Goal: Task Accomplishment & Management: Use online tool/utility

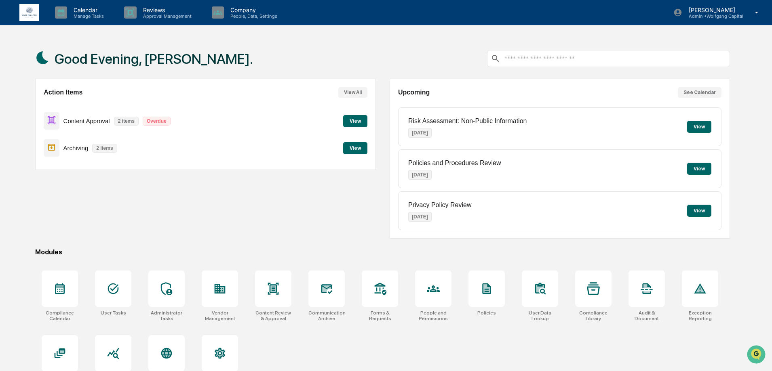
click at [351, 147] on button "View" at bounding box center [355, 148] width 24 height 12
click at [354, 125] on button "View" at bounding box center [355, 121] width 24 height 12
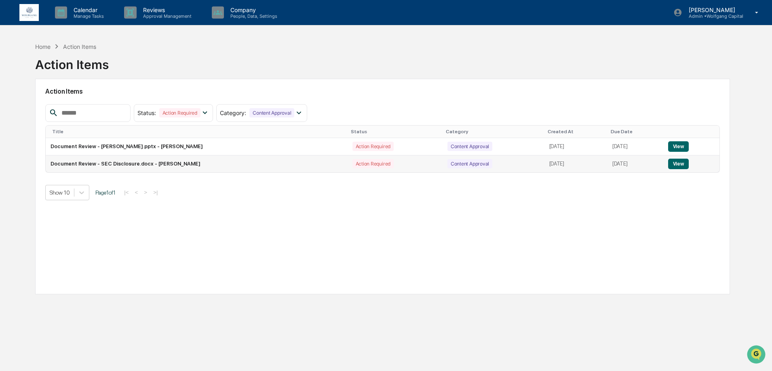
click at [681, 163] on button "View" at bounding box center [678, 164] width 21 height 11
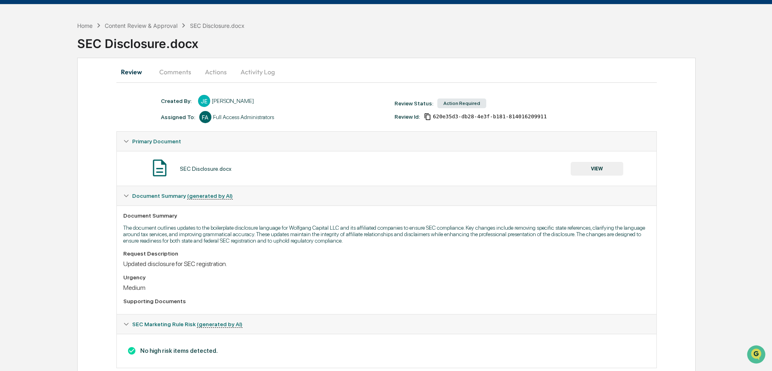
scroll to position [39, 0]
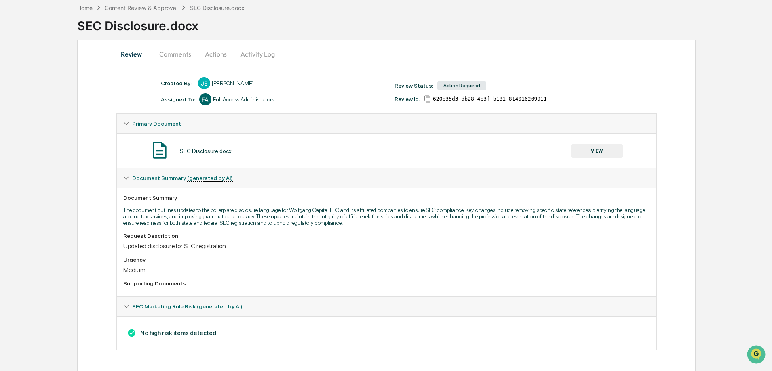
click at [250, 220] on p "The document outlines updates to the boilerplate disclosure language for Wolfga…" at bounding box center [386, 216] width 527 height 19
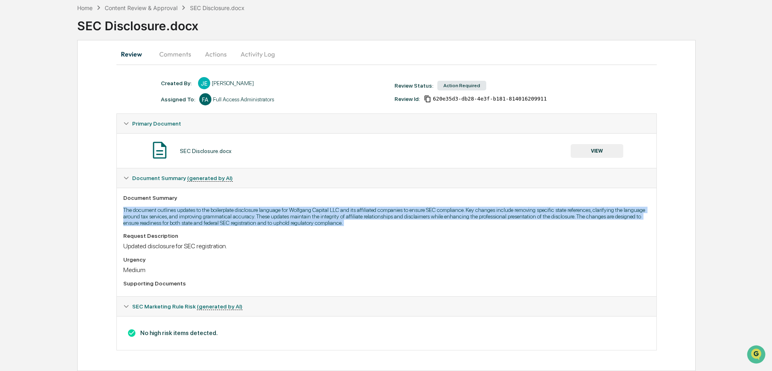
click at [250, 220] on p "The document outlines updates to the boilerplate disclosure language for Wolfga…" at bounding box center [386, 216] width 527 height 19
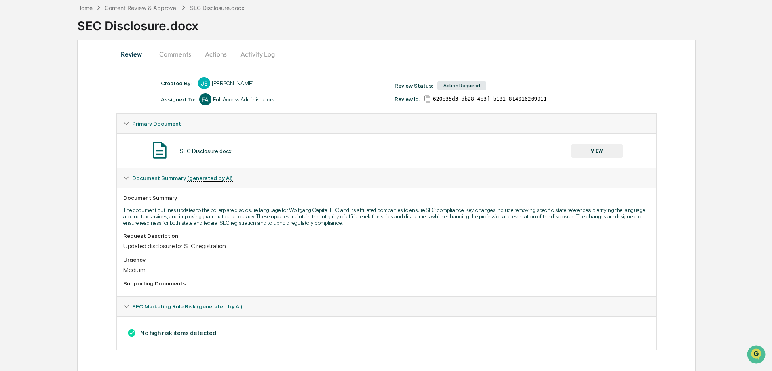
click at [302, 238] on div "Request Description" at bounding box center [386, 236] width 527 height 6
click at [591, 150] on button "VIEW" at bounding box center [597, 151] width 53 height 14
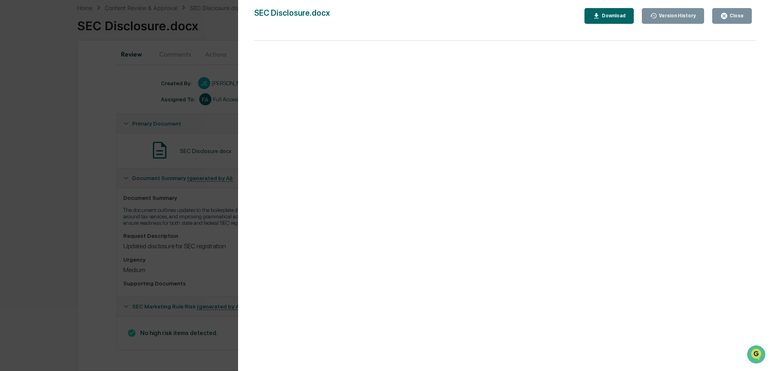
click at [722, 15] on icon "button" at bounding box center [724, 16] width 8 height 8
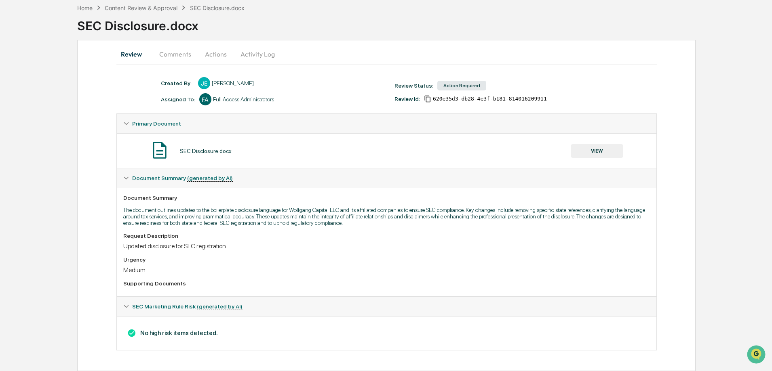
click at [253, 52] on button "Activity Log" at bounding box center [257, 53] width 47 height 19
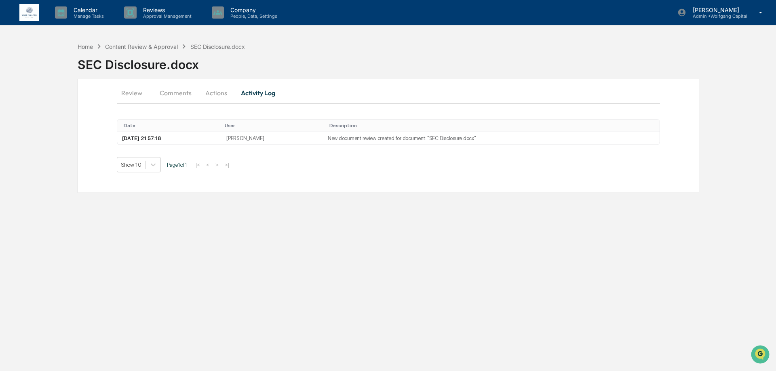
click at [211, 95] on button "Actions" at bounding box center [216, 92] width 36 height 19
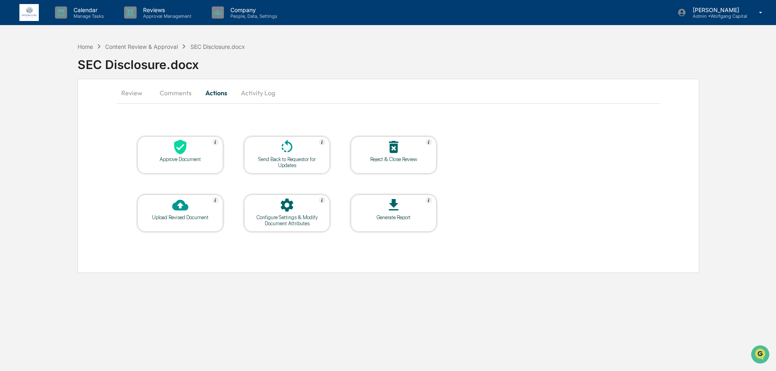
click at [181, 161] on div "Approve Document" at bounding box center [180, 159] width 73 height 6
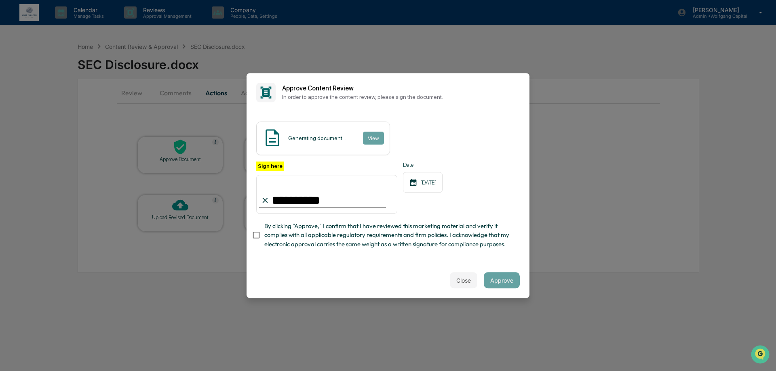
type input "**********"
drag, startPoint x: 304, startPoint y: 257, endPoint x: 307, endPoint y: 247, distance: 10.7
click at [305, 255] on div "**********" at bounding box center [388, 187] width 283 height 151
click at [307, 247] on span "By clicking "Approve," I confirm that I have reviewed this marketing material a…" at bounding box center [388, 235] width 249 height 27
click at [514, 281] on button "Approve" at bounding box center [502, 280] width 36 height 16
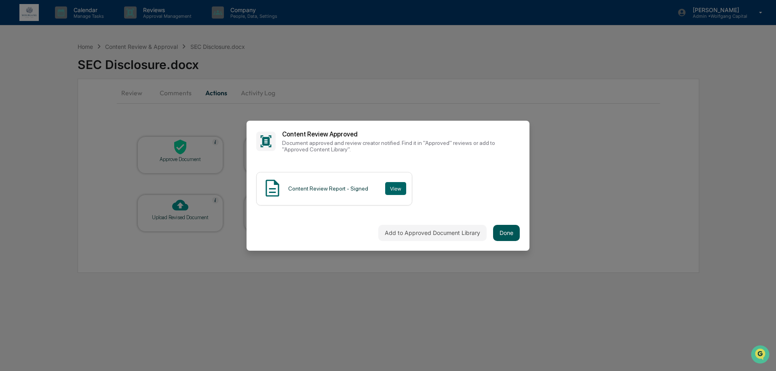
click at [507, 239] on button "Done" at bounding box center [506, 233] width 27 height 16
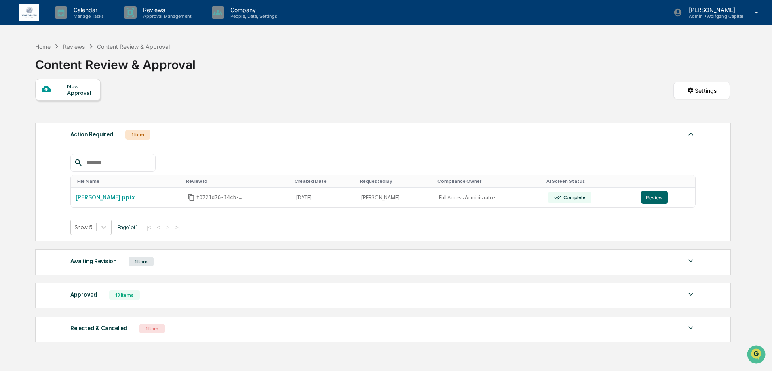
click at [543, 26] on div "Calendar Manage Tasks Reviews Approval Management Company People, Data, Setting…" at bounding box center [386, 208] width 772 height 416
